Goal: Transaction & Acquisition: Purchase product/service

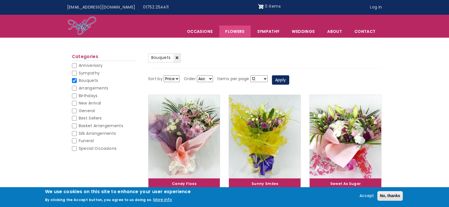
click at [74, 81] on input "Bouquets" at bounding box center [74, 80] width 5 height 5
checkbox input "false"
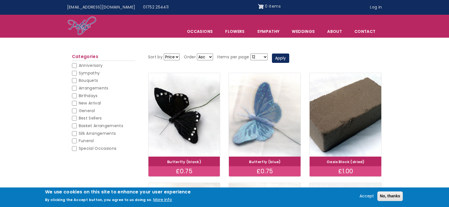
click at [76, 143] on input "Funeral" at bounding box center [74, 141] width 5 height 5
checkbox input "false"
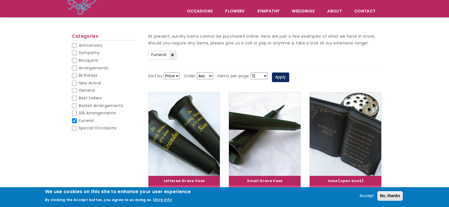
scroll to position [35, 0]
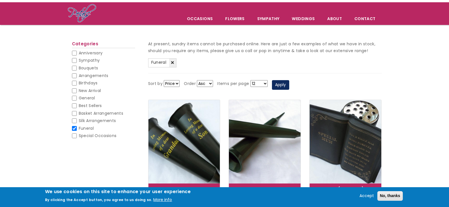
click at [75, 69] on input "Bouquets" at bounding box center [74, 68] width 5 height 5
checkbox input "false"
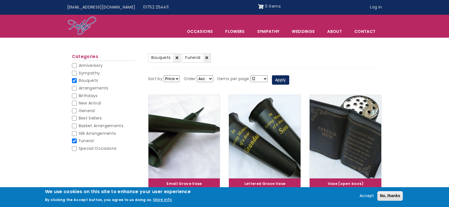
click at [74, 89] on input "Arrangements" at bounding box center [74, 88] width 5 height 5
checkbox input "false"
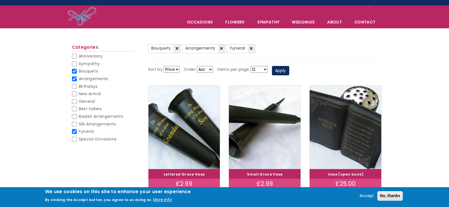
scroll to position [3, 0]
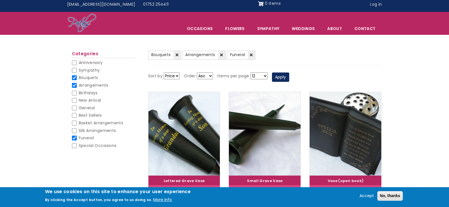
click at [207, 77] on select "Asc Desc" at bounding box center [205, 76] width 16 height 7
select select "DESC"
click at [197, 73] on select "Asc Desc" at bounding box center [205, 76] width 16 height 7
click at [282, 75] on button "Apply" at bounding box center [280, 78] width 17 height 10
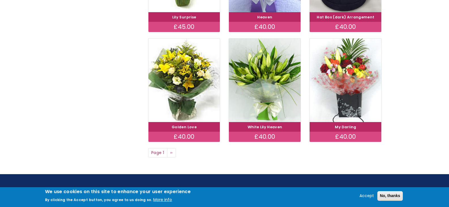
scroll to position [416, 0]
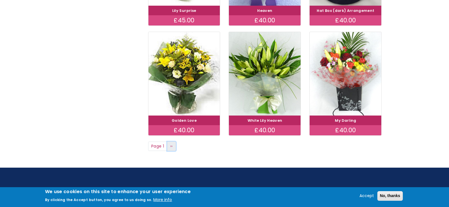
click at [170, 146] on link "Next page ››" at bounding box center [171, 147] width 9 height 10
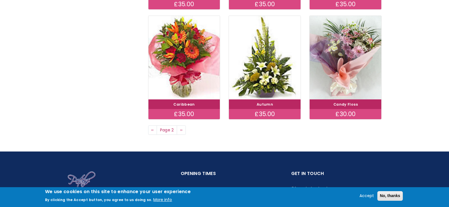
scroll to position [448, 0]
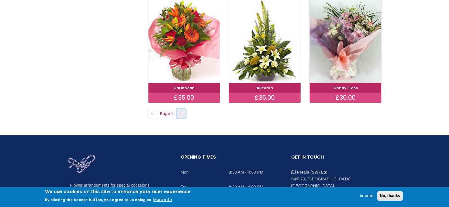
click at [181, 113] on span "››" at bounding box center [181, 114] width 3 height 6
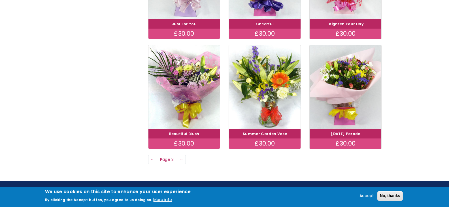
scroll to position [417, 0]
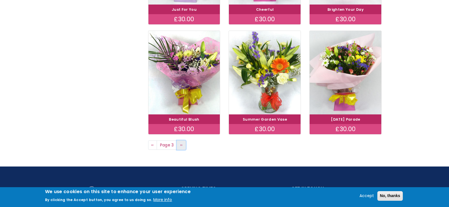
click at [181, 145] on span "››" at bounding box center [181, 145] width 3 height 6
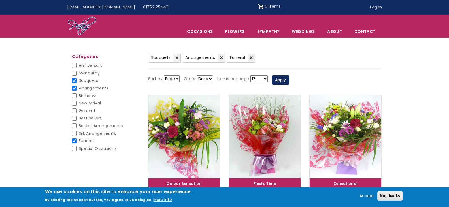
click at [73, 88] on input "Arrangements" at bounding box center [74, 88] width 5 height 5
checkbox input "false"
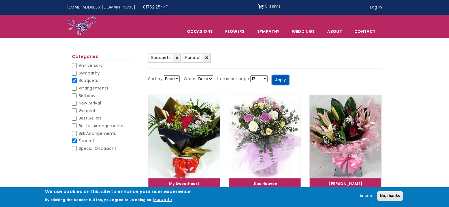
click at [279, 80] on button "Apply" at bounding box center [280, 80] width 17 height 10
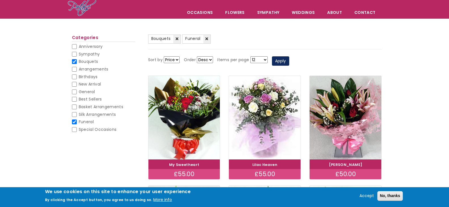
scroll to position [5, 0]
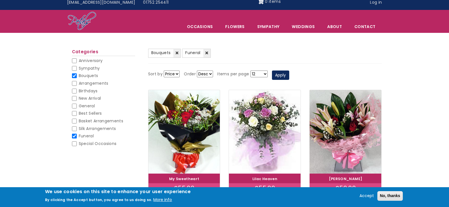
click at [74, 74] on input "Bouquets" at bounding box center [74, 75] width 5 height 5
checkbox input "false"
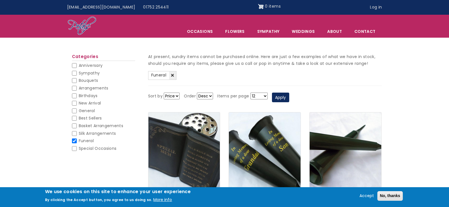
click at [74, 75] on input "Sympathy" at bounding box center [74, 73] width 5 height 5
checkbox input "false"
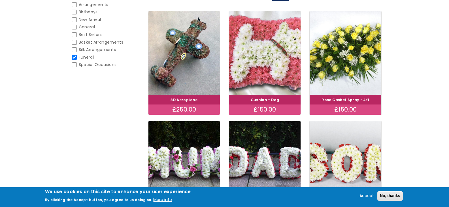
scroll to position [102, 0]
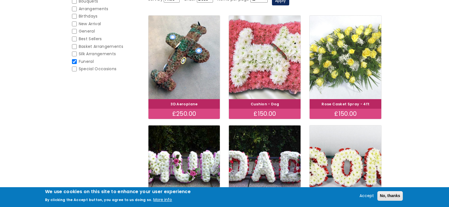
click at [355, 60] on img at bounding box center [346, 57] width 80 height 93
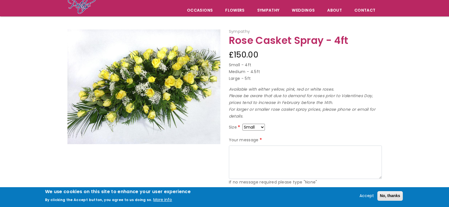
scroll to position [45, 0]
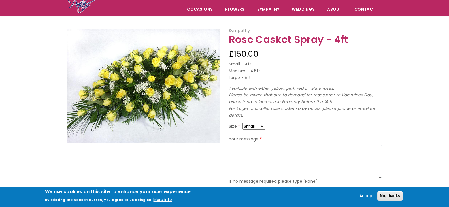
click at [260, 126] on select "Small Medium Large" at bounding box center [254, 126] width 22 height 7
select select "10"
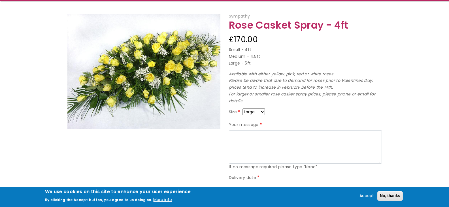
scroll to position [48, 0]
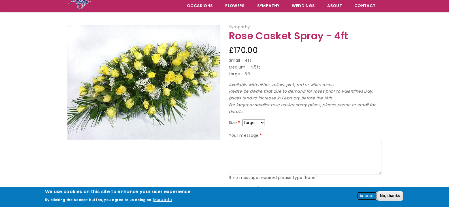
click at [365, 195] on button "Accept" at bounding box center [366, 196] width 19 height 7
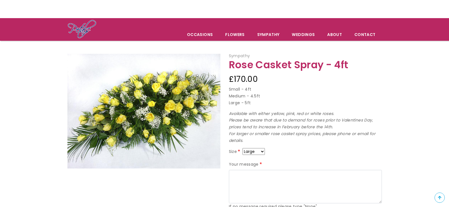
scroll to position [0, 0]
